Goal: Task Accomplishment & Management: Use online tool/utility

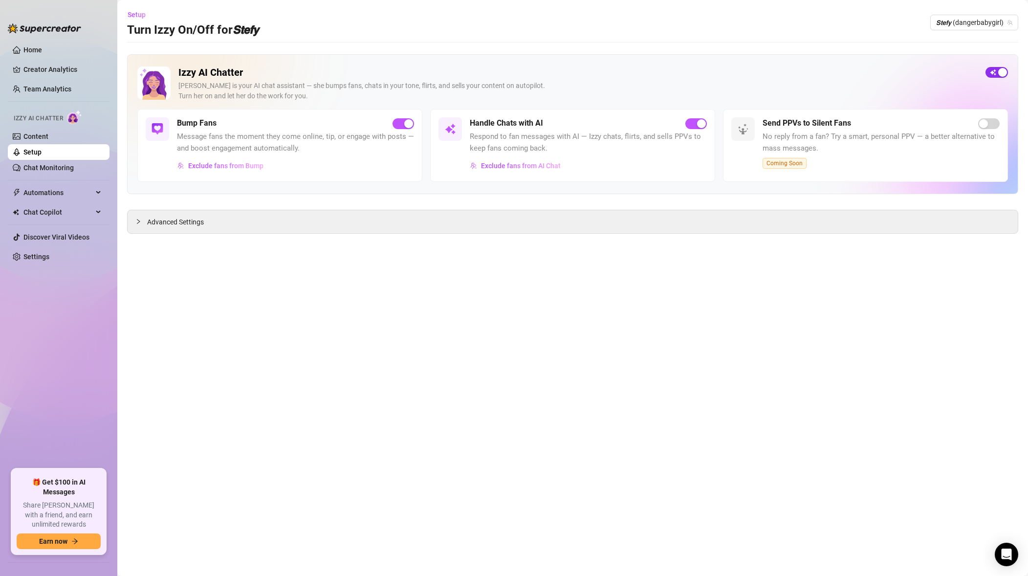
click at [1000, 69] on div "button" at bounding box center [1003, 72] width 9 height 9
click at [995, 22] on span "𝙎𝙩𝙚𝙛𝙮 (dangerbabygirl)" at bounding box center [974, 22] width 76 height 15
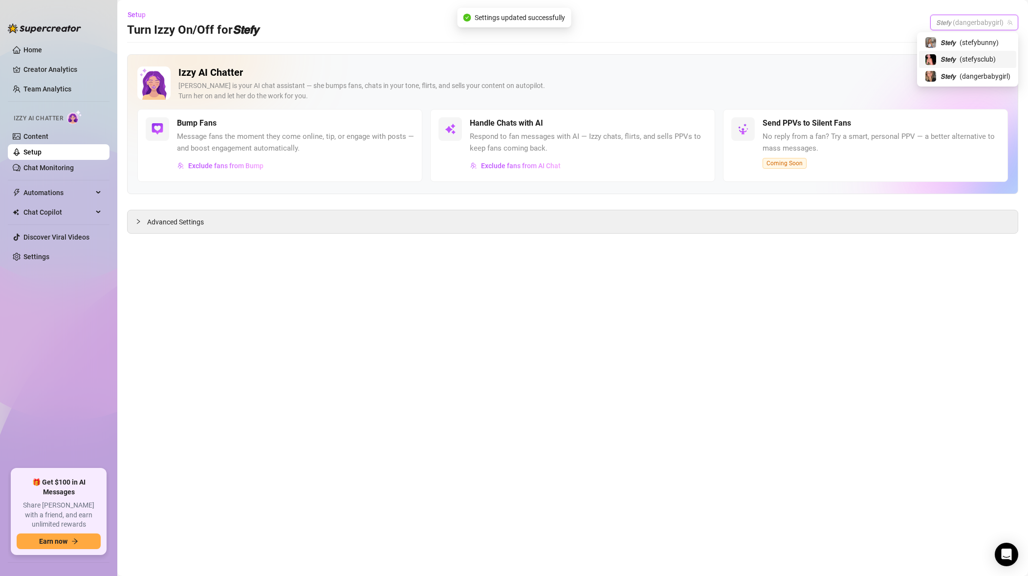
click at [979, 62] on span "( stefysclub )" at bounding box center [978, 59] width 36 height 11
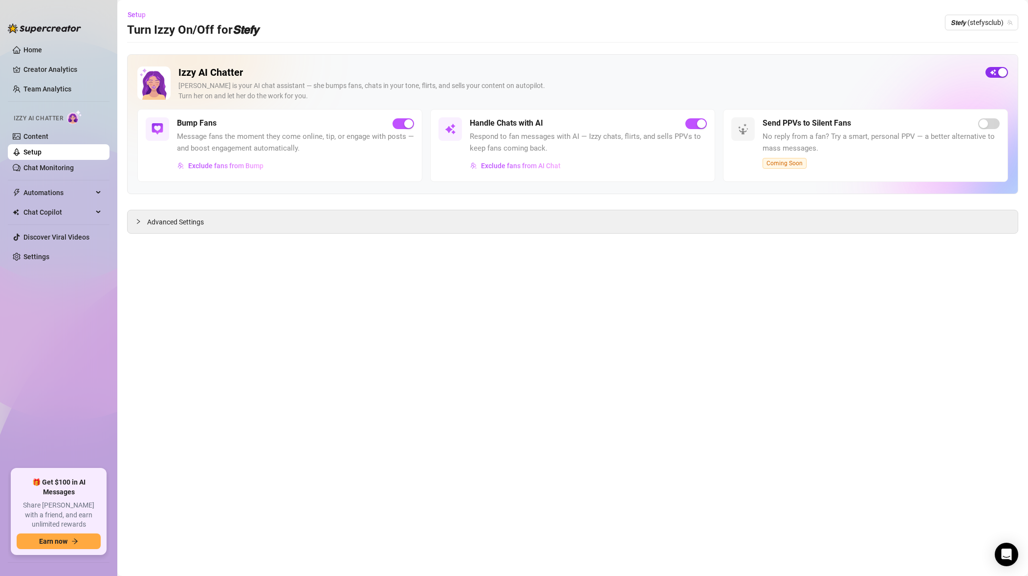
click at [1004, 73] on div "button" at bounding box center [1003, 72] width 9 height 9
click at [1001, 18] on span "𝙎𝙩𝙚𝙛𝙮 (stefysclub)" at bounding box center [982, 22] width 62 height 15
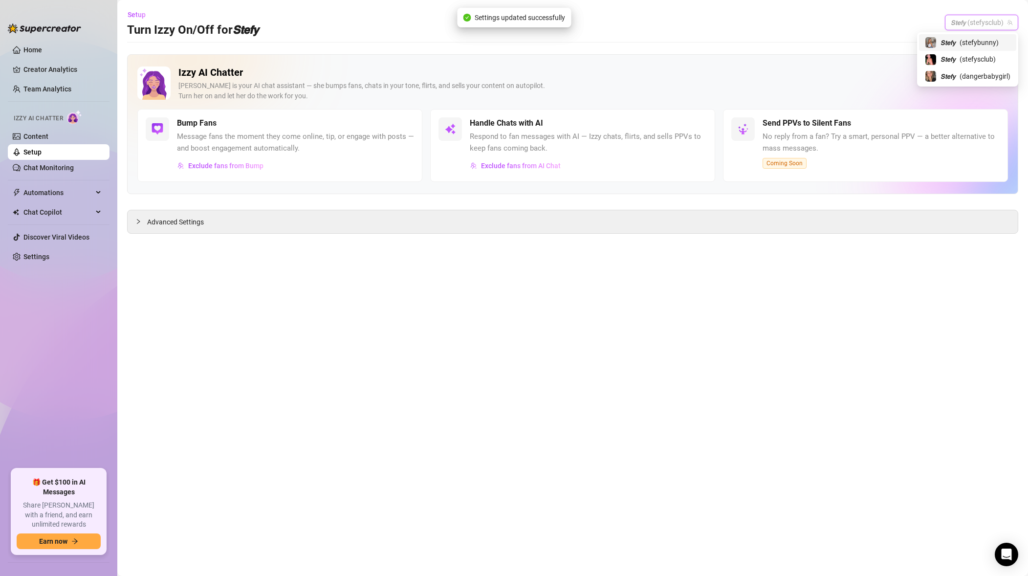
click at [992, 40] on span "( stefybunny )" at bounding box center [979, 42] width 39 height 11
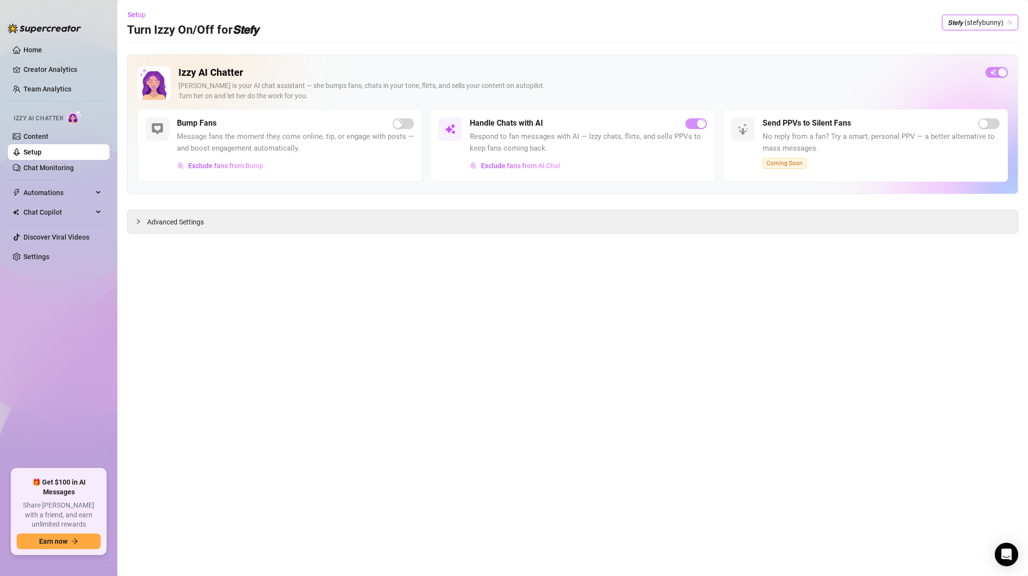
click at [1001, 65] on div "Izzy AI Chatter [PERSON_NAME] is your AI chat assistant — she bumps fans, chats…" at bounding box center [572, 124] width 891 height 140
click at [1002, 71] on div "button" at bounding box center [1003, 72] width 9 height 9
click at [941, 58] on div "Izzy AI Chatter [PERSON_NAME] is your AI chat assistant — she bumps fans, chats…" at bounding box center [572, 124] width 891 height 140
